Goal: Information Seeking & Learning: Learn about a topic

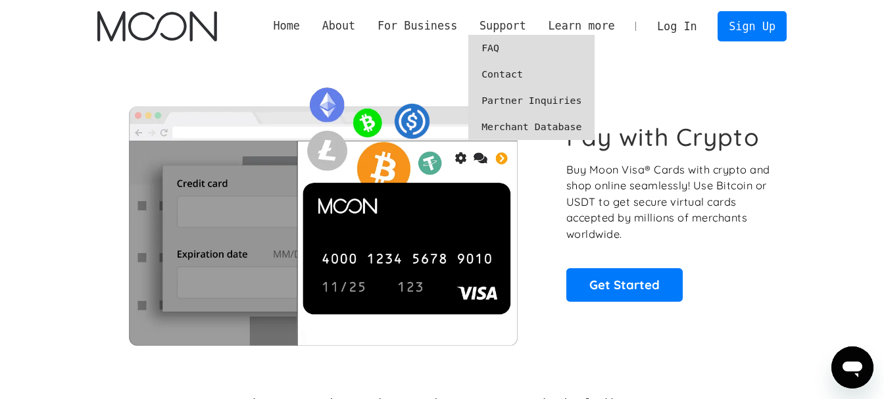
click at [519, 50] on link "FAQ" at bounding box center [531, 48] width 126 height 26
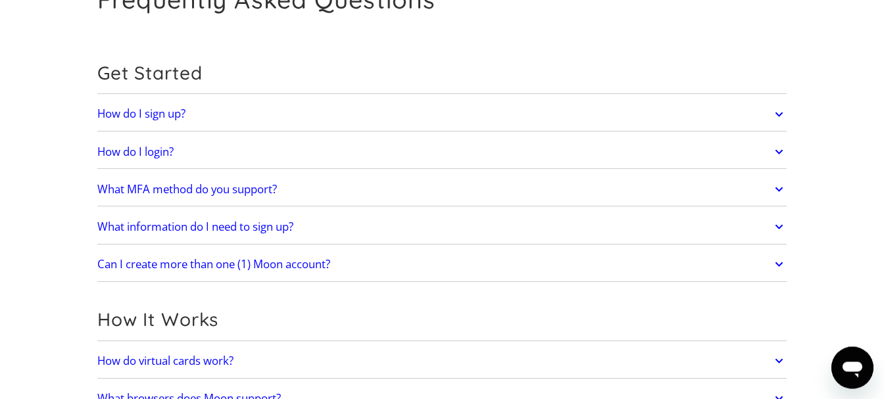
scroll to position [94, 0]
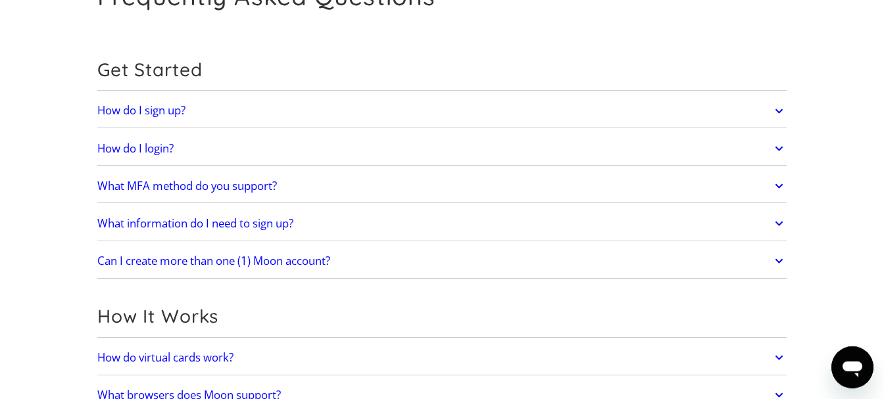
click at [164, 183] on h2 "What MFA method do you support?" at bounding box center [186, 185] width 179 height 13
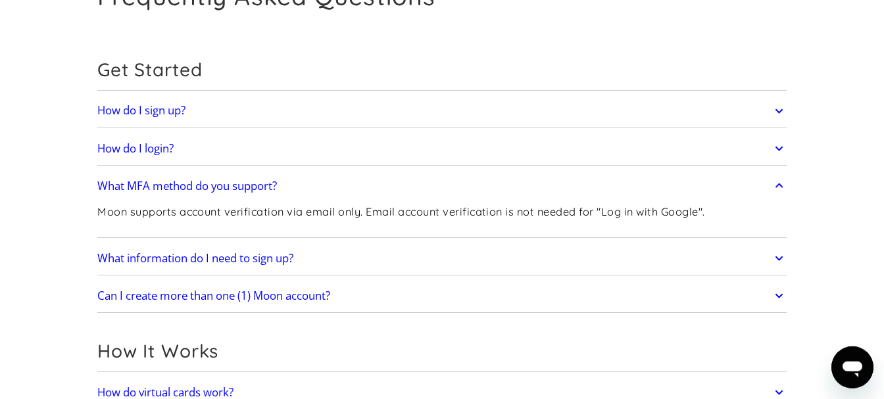
click at [165, 186] on h2 "What MFA method do you support?" at bounding box center [186, 185] width 179 height 13
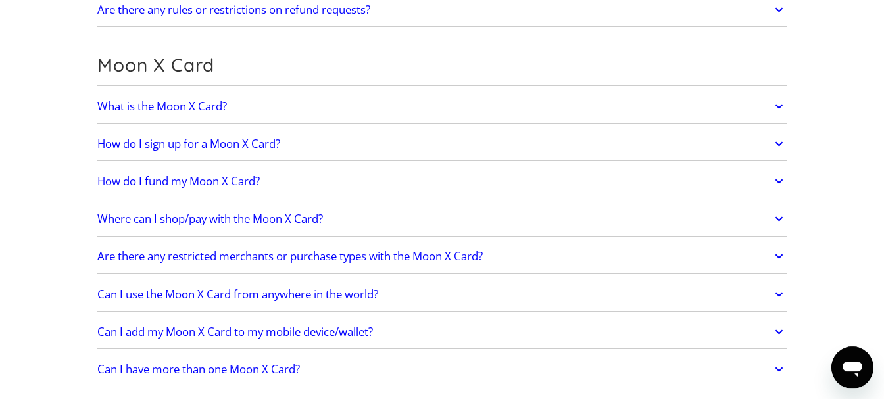
scroll to position [932, 0]
click at [138, 183] on h2 "How do I fund my Moon X Card?" at bounding box center [178, 180] width 162 height 13
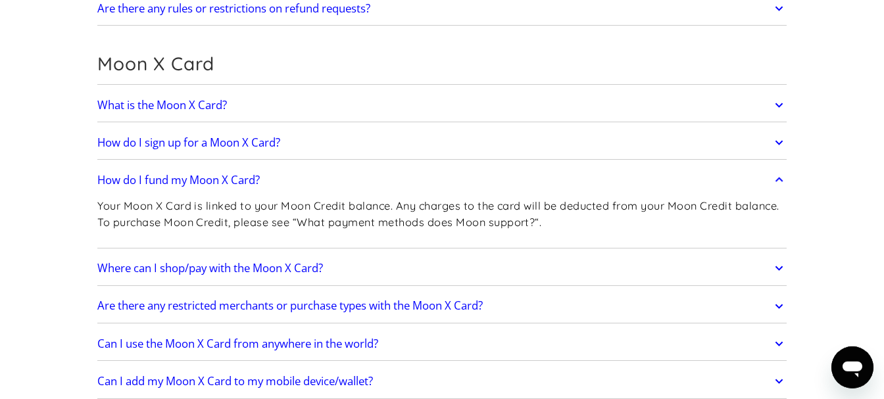
click at [143, 183] on h2 "How do I fund my Moon X Card?" at bounding box center [178, 180] width 162 height 13
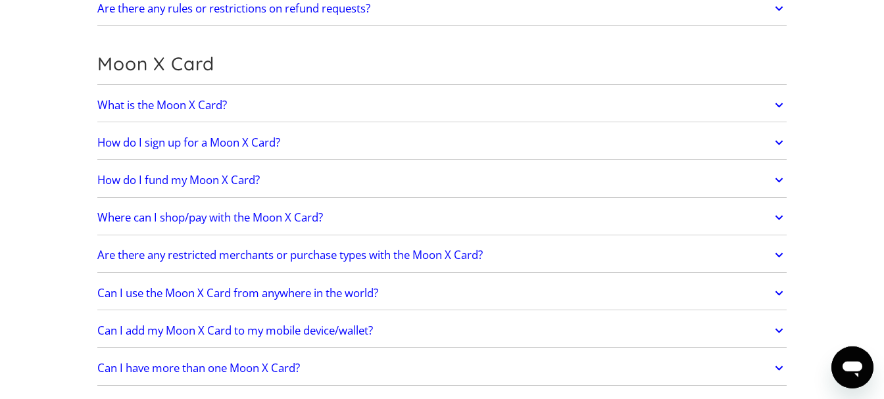
drag, startPoint x: 7, startPoint y: 183, endPoint x: 8, endPoint y: 201, distance: 17.8
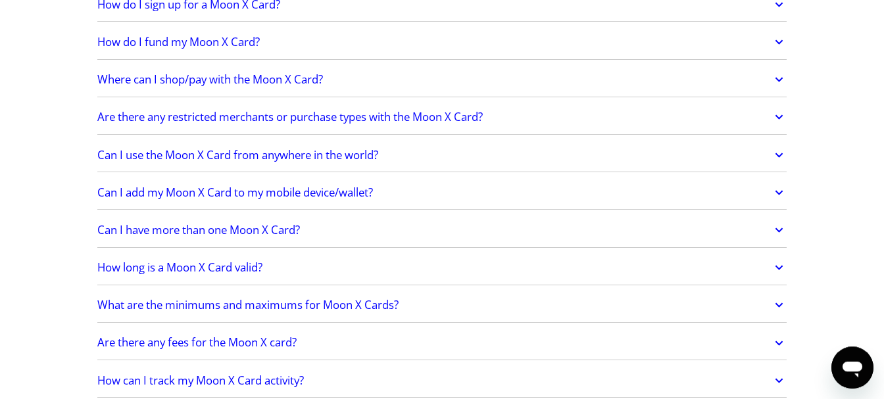
scroll to position [1072, 0]
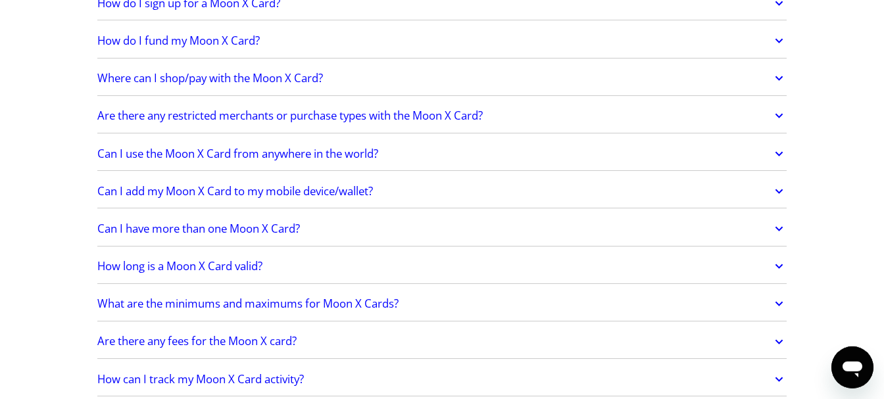
click at [158, 149] on h2 "Can I use the Moon X Card from anywhere in the world?" at bounding box center [237, 153] width 281 height 13
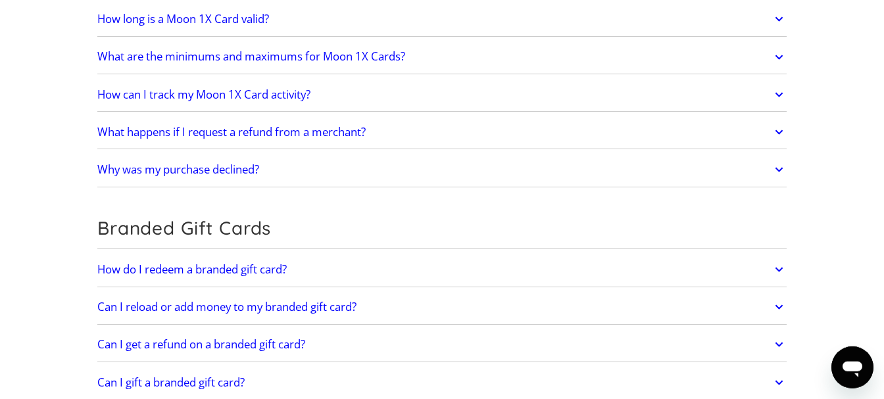
scroll to position [1991, 0]
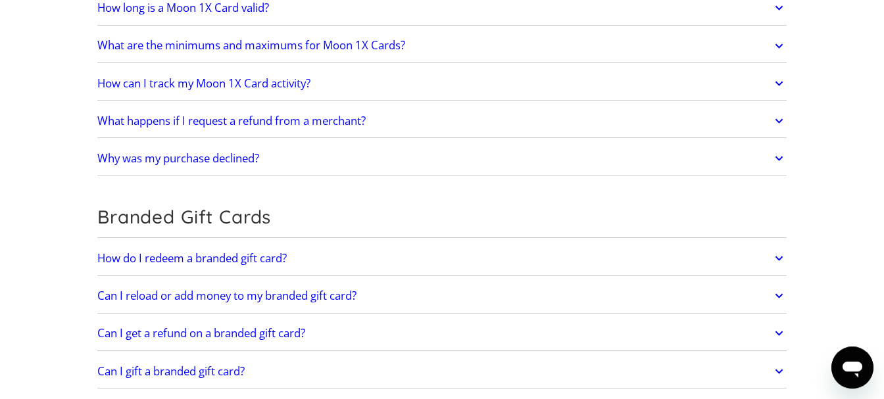
click at [176, 52] on h2 "What are the minimums and maximums for Moon 1X Cards?" at bounding box center [251, 45] width 308 height 13
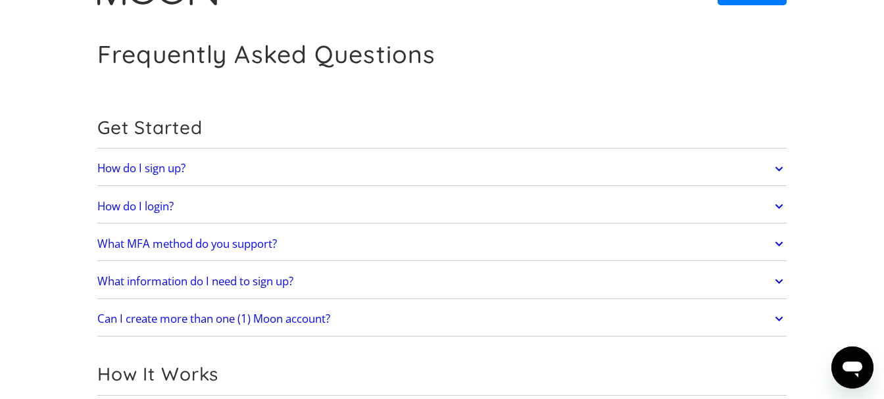
scroll to position [0, 0]
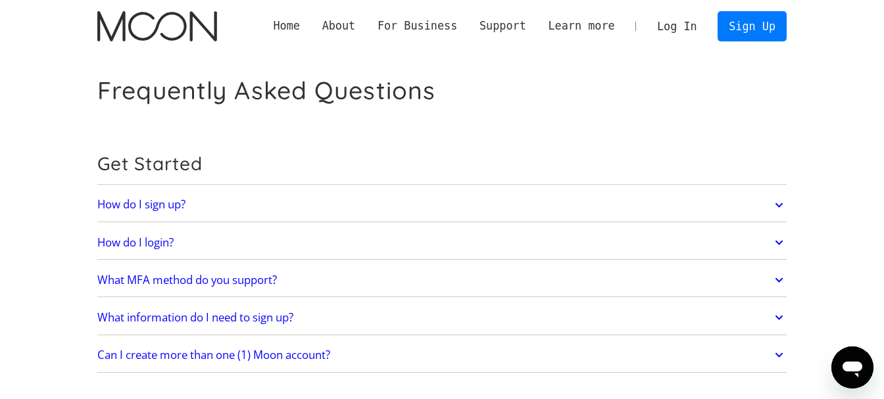
click at [134, 27] on img "home" at bounding box center [156, 26] width 119 height 30
